Goal: Communication & Community: Answer question/provide support

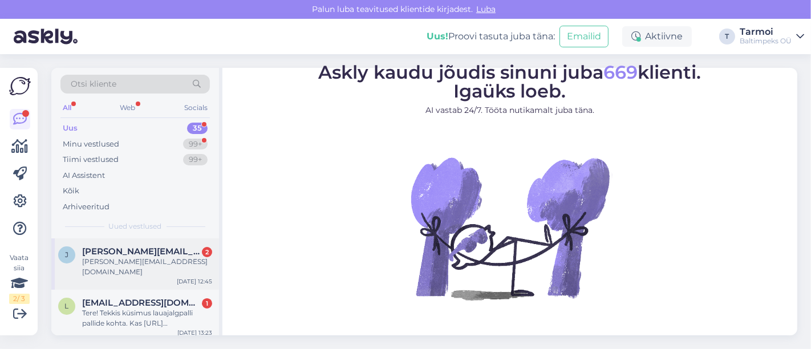
click at [149, 264] on div "[PERSON_NAME][EMAIL_ADDRESS][DOMAIN_NAME]" at bounding box center [147, 267] width 130 height 21
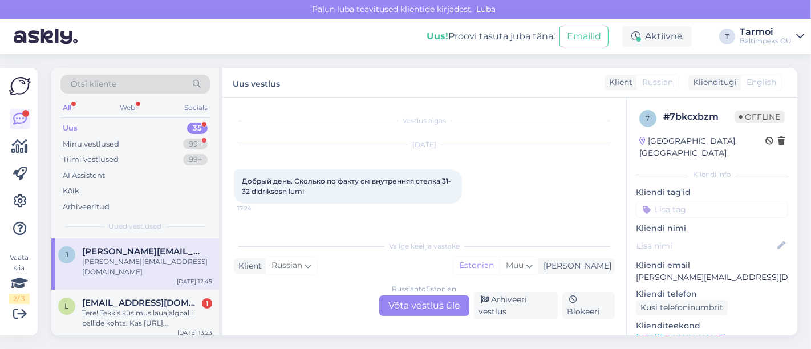
scroll to position [221, 0]
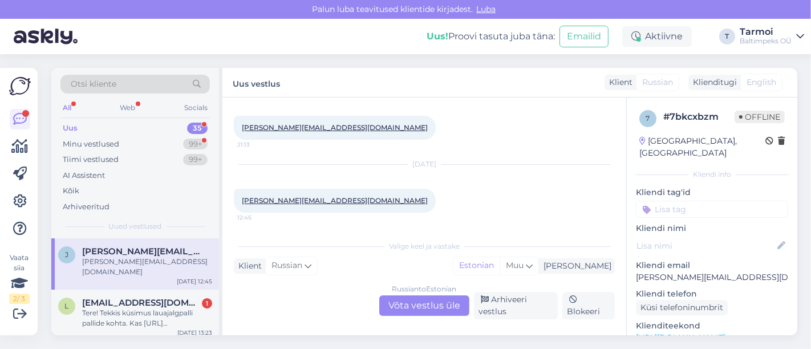
click at [111, 257] on div "[PERSON_NAME][EMAIL_ADDRESS][DOMAIN_NAME]" at bounding box center [147, 267] width 130 height 21
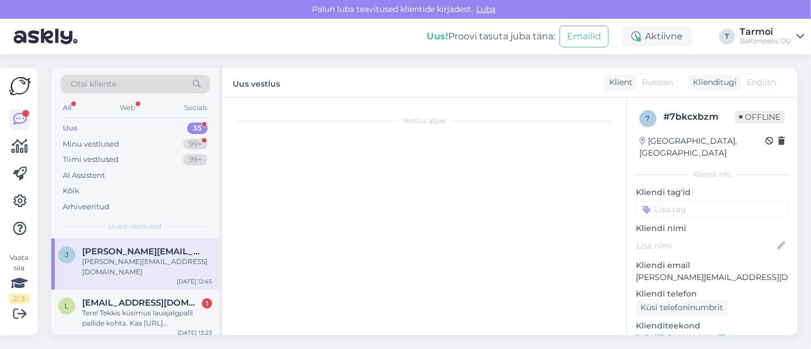
scroll to position [0, 0]
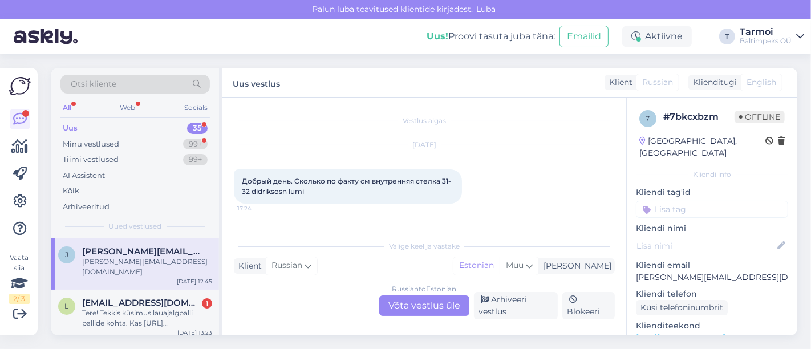
click at [423, 305] on div "Russian to Estonian Võta vestlus üle" at bounding box center [424, 305] width 90 height 21
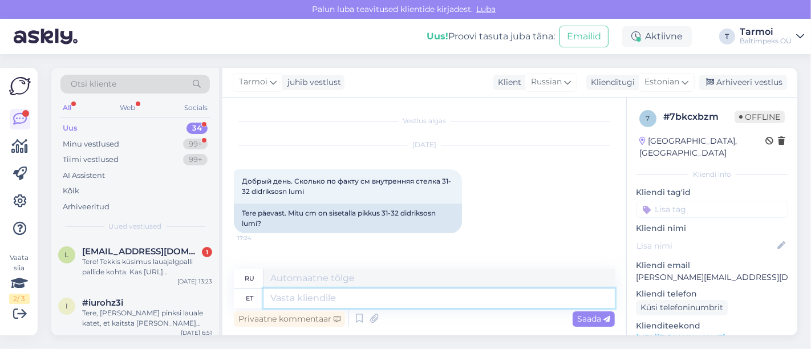
click at [389, 296] on textarea at bounding box center [438, 297] width 351 height 19
type textarea "T4ere"
type textarea "Т4ере"
type textarea "T"
type textarea "T4ere"
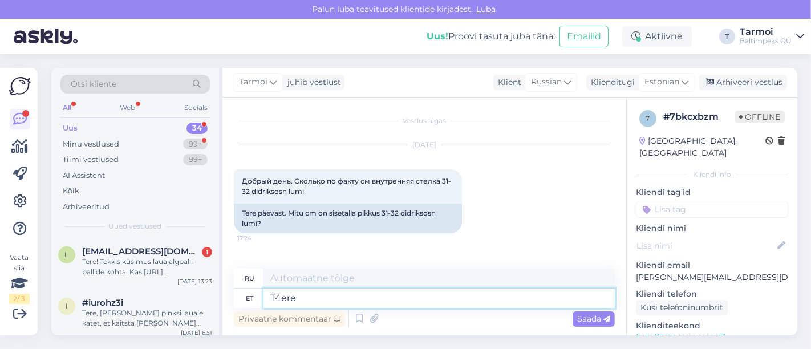
type textarea "Т4ере"
type textarea "T"
type textarea "Т"
type textarea "Tere"
type textarea "Привет"
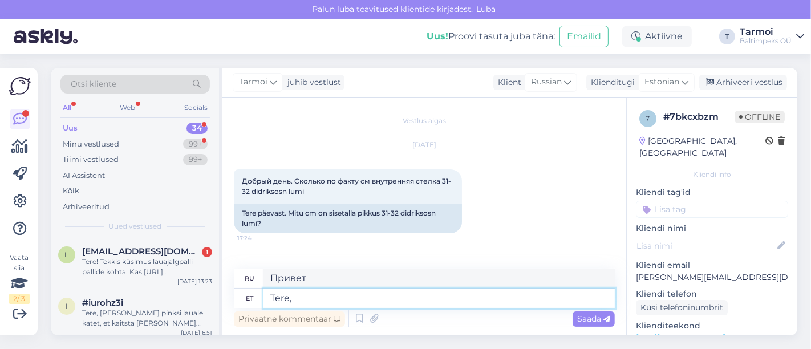
type textarea "Tere,"
type textarea "Привет,"
type textarea "Tere, Sisetald"
type textarea "Привет, [PERSON_NAME]"
type textarea "Tere, Sisetald ei"
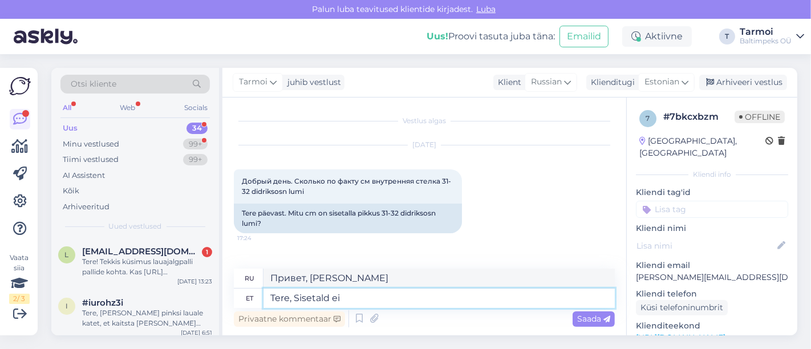
type textarea "Здравствуйте, стелька не"
type textarea "Tere, Sisetald ei k-i"
type textarea "Здравствуйте, стелька в комплект не входит."
type textarea "Tere, [PERSON_NAME] ei k-i ära"
type textarea "Здравствуйте, стелька не съемная."
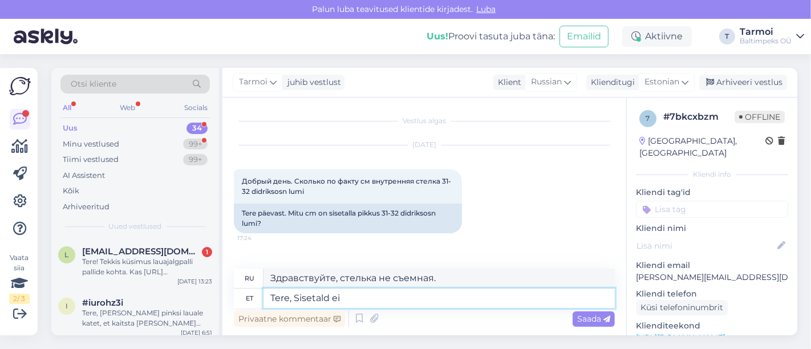
type textarea "Tere, Sisetald ei"
type textarea "Здравствуйте, стелька не"
type textarea "Tere, [PERSON_NAME] ei ole"
type textarea "Здравствуйте. Стельки нет."
type textarea "Tere, [PERSON_NAME] ei ole ärav"
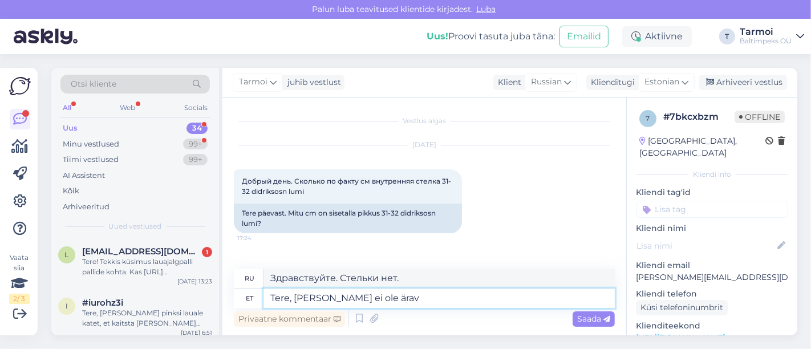
type textarea "Здравствуйте. Стелька не съемная."
type textarea "Tere, [PERSON_NAME] ei ole"
type textarea "Здравствуйте. Стельки нет."
type textarea "Tere, [PERSON_NAME] ei ole äravõ"
type textarea "Здравствуйте. Стелька не съемная."
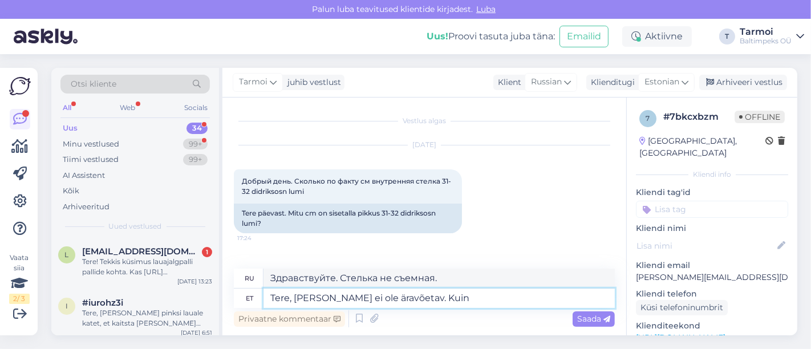
type textarea "Tere, [PERSON_NAME] ei ole äravõetav. Kuin"
type textarea "Здравствуйте. Стелька несъемная. Нравится."
type textarea "Tere, [PERSON_NAME] ei ole äravõetav. Kuin ostate, s"
type textarea "Здравствуйте! Стелька несъемная. При покупке..."
type textarea "Tere, [PERSON_NAME] ei ole äravõetav. Kuin ostate, saate"
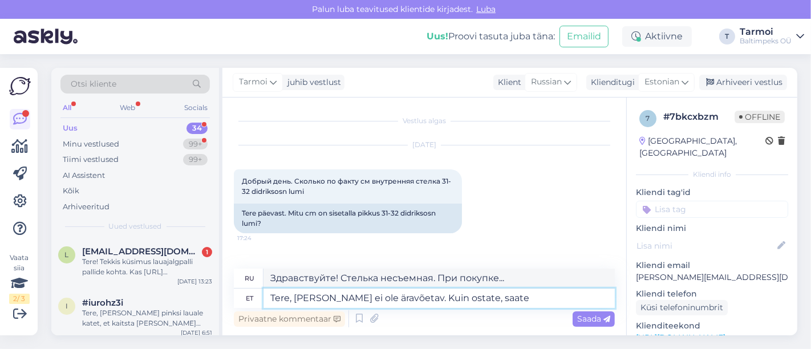
type textarea "Здравствуйте! Стелька несъемная. При покупке вы получите"
type textarea "Tere, [PERSON_NAME] ei ole äravõetav. Kuin ostate, saate lapsele"
type textarea "Здравствуйте! Стелька несъемная. При покупке вы получите её для своего ребёнка."
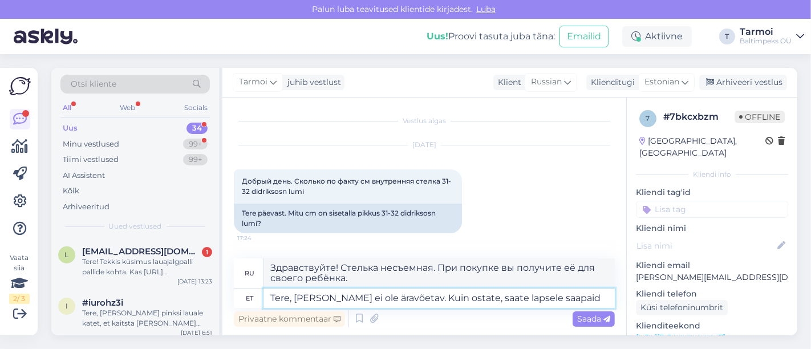
type textarea "Tere, [PERSON_NAME] ei ole äravõetav. Kuin ostate, saate lapsele saapaid"
type textarea "Здравствуйте! Стелька несъемная. При покупке вы получите ботинки для ребёнка."
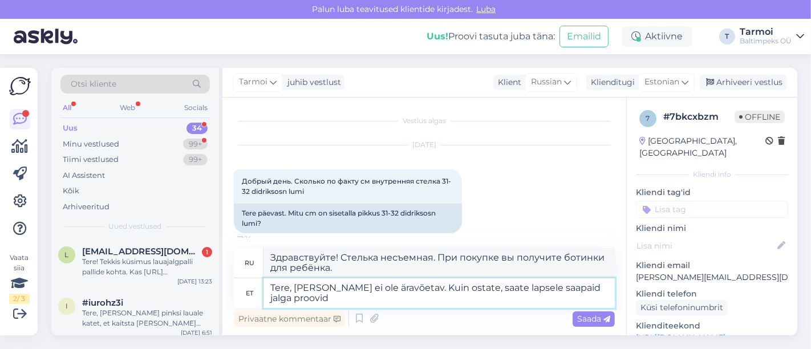
type textarea "Tere, [PERSON_NAME] ei ole äravõetav. Kuin ostate, saate lapsele saapaid jalga …"
type textarea "Здравствуйте! Стелька несъемная. При покупке вы можете примерить ботинки на реб…"
click at [426, 292] on textarea "Tere, [PERSON_NAME] ei ole äravõetav. Kuin ostate, saate lapsele saapaid jalga …" at bounding box center [438, 293] width 351 height 30
type textarea "Tere, [PERSON_NAME] ei ole äravõetav. Kui ostate, saate lapsele saapaid jalga p…"
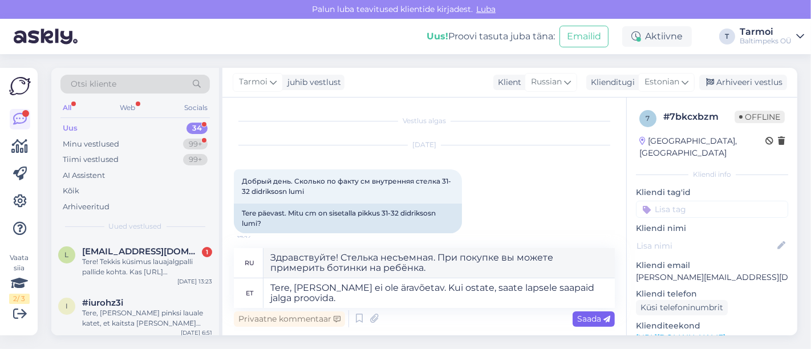
click at [586, 317] on span "Saada" at bounding box center [593, 319] width 33 height 10
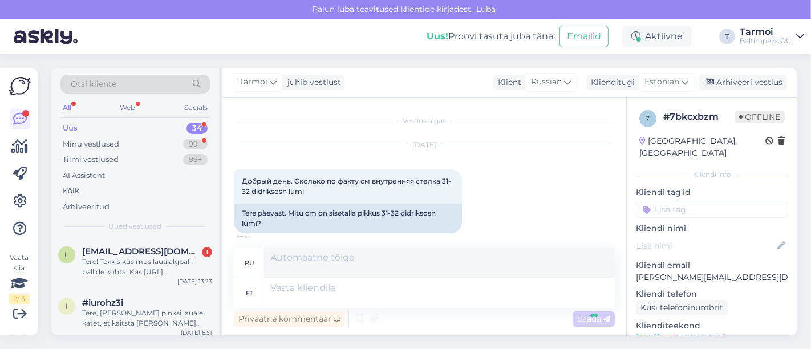
scroll to position [393, 0]
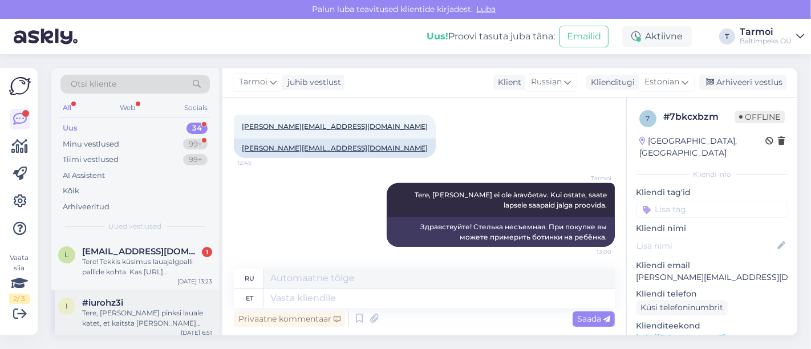
click at [147, 304] on div "#iurohz3i" at bounding box center [147, 303] width 130 height 10
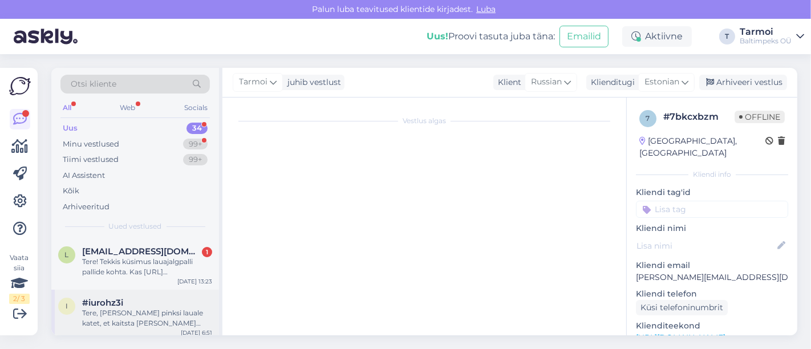
scroll to position [0, 0]
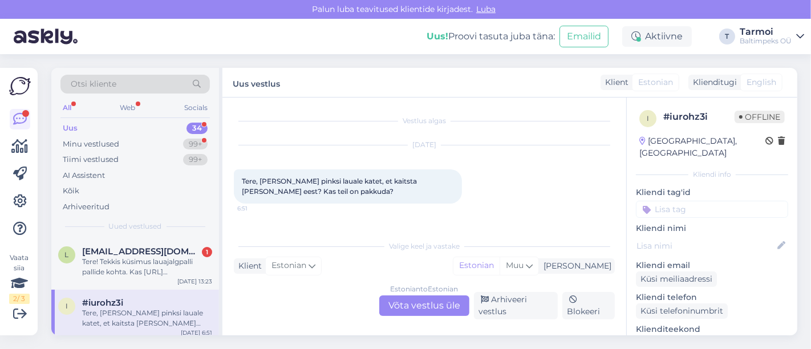
click at [343, 288] on div "Valige [PERSON_NAME] vastake Klient Estonian Mina Estonian Muu Estonian to Esto…" at bounding box center [424, 276] width 381 height 85
